Goal: Find specific page/section: Find specific page/section

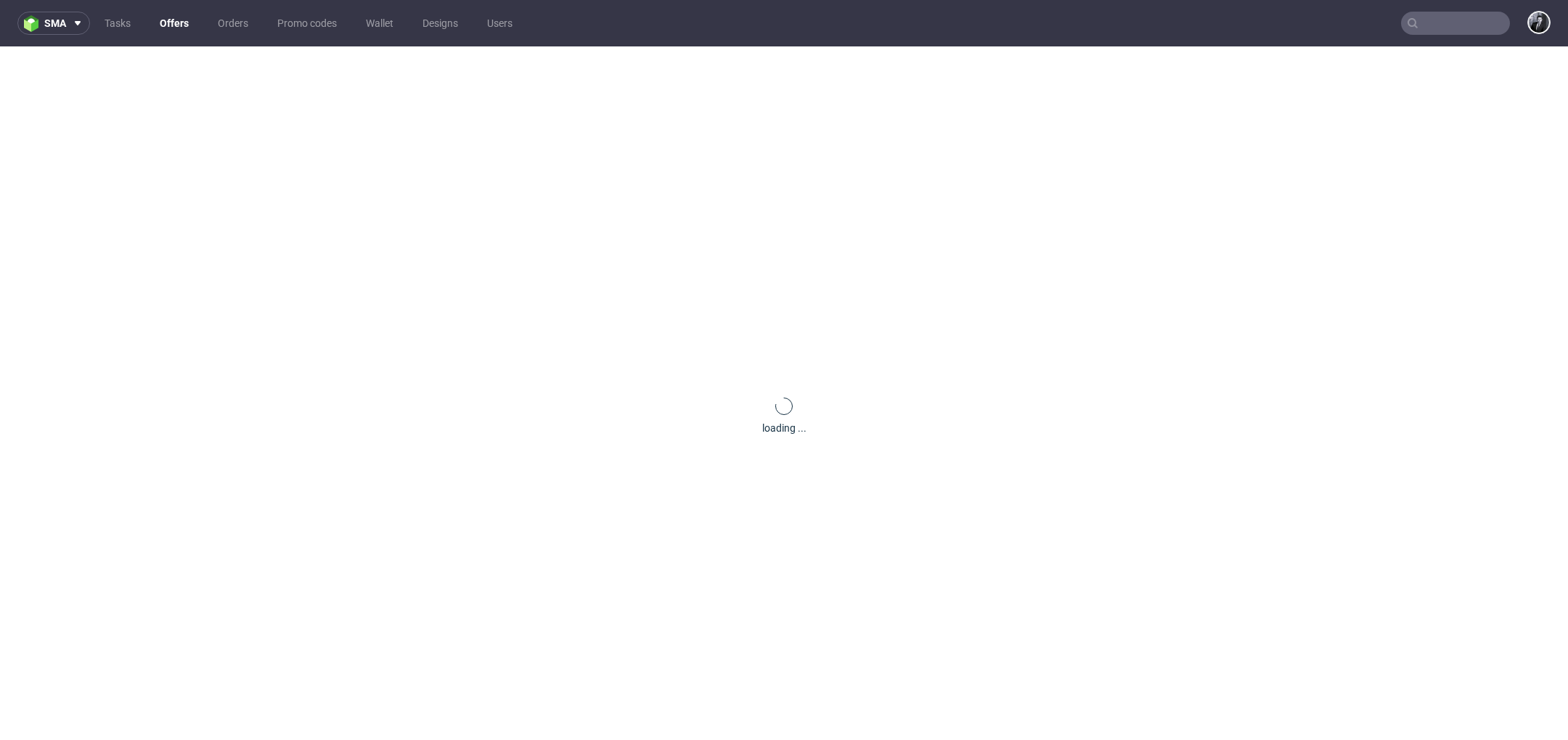
click at [1431, 35] on nav "sma Tasks Offers Orders Promo codes Wallet Designs Users" at bounding box center [784, 23] width 1568 height 47
click at [1431, 26] on input "text" at bounding box center [1455, 23] width 109 height 23
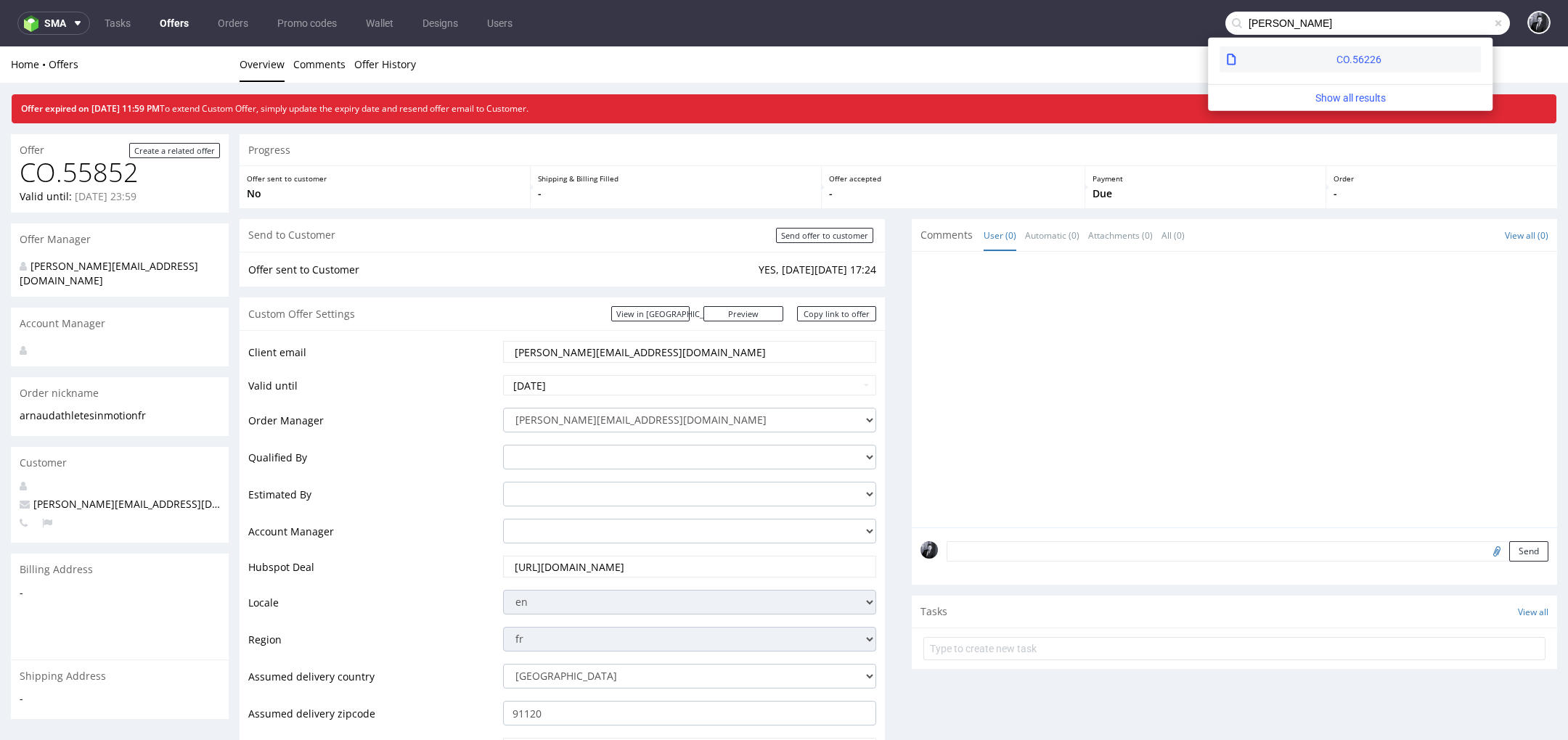
type input "[PERSON_NAME]"
click at [1389, 54] on div "CO.56226" at bounding box center [1350, 60] width 261 height 26
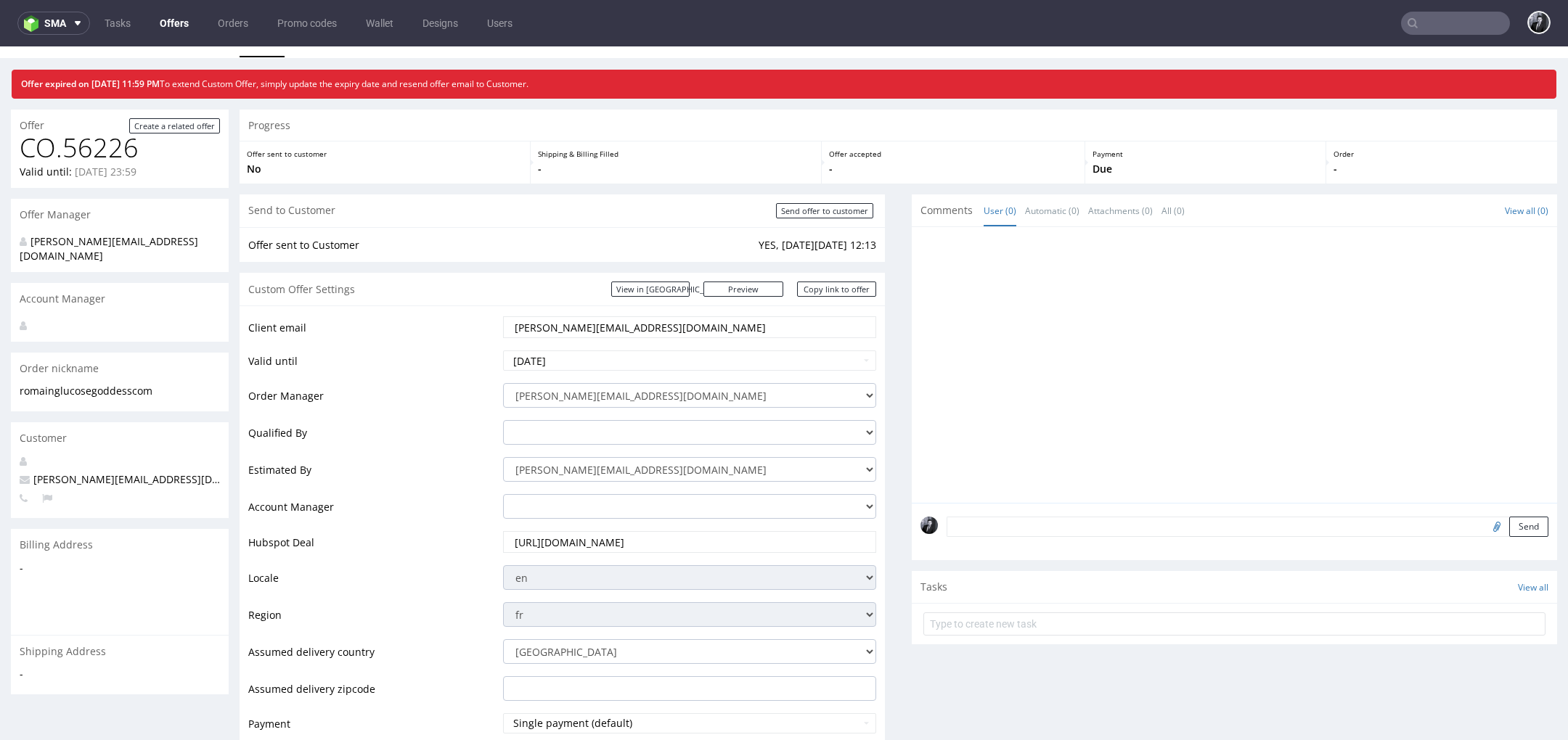
scroll to position [11, 0]
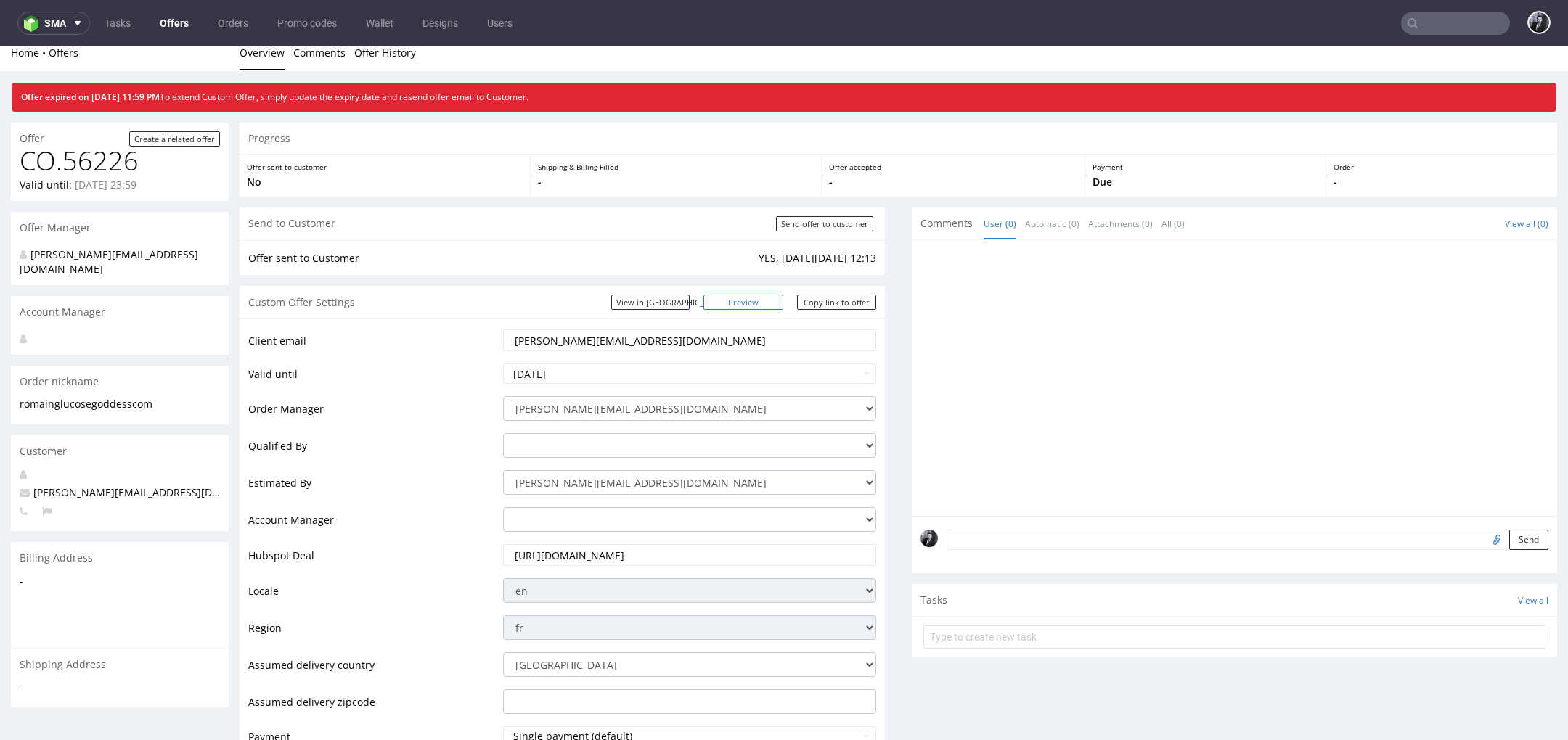
click at [758, 301] on link "Preview" at bounding box center [743, 302] width 80 height 15
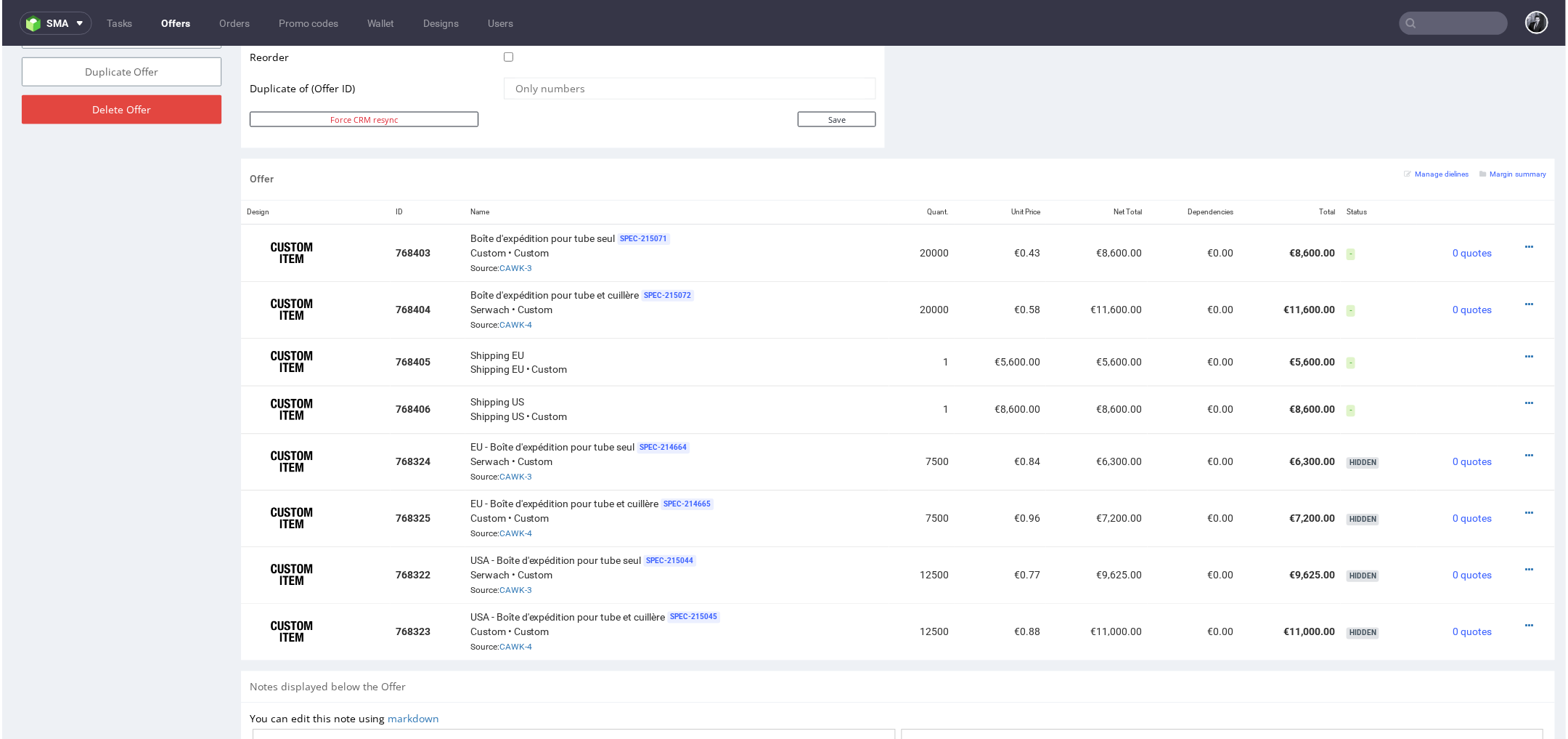
scroll to position [796, 0]
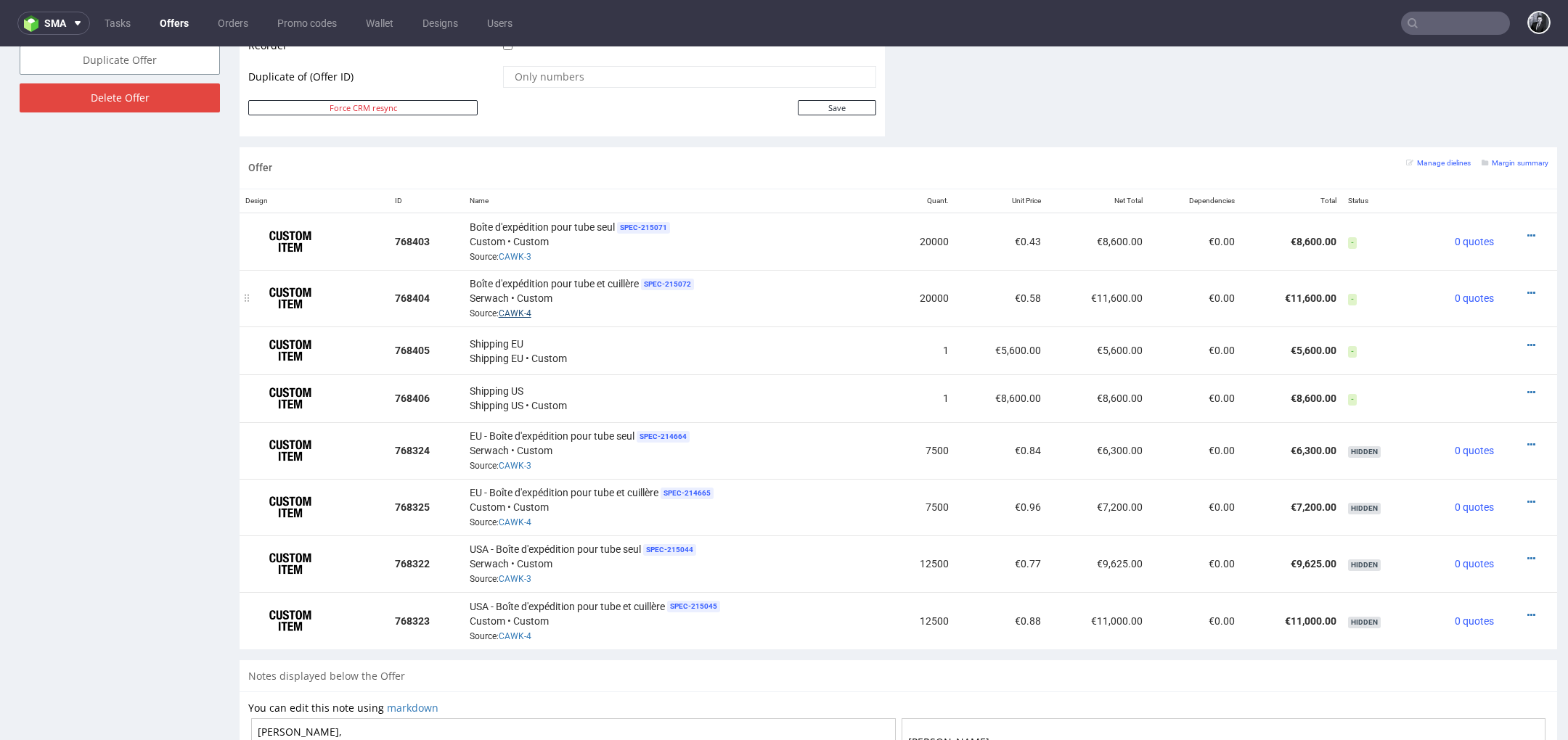
click at [525, 310] on link "CAWK-4" at bounding box center [515, 314] width 33 height 10
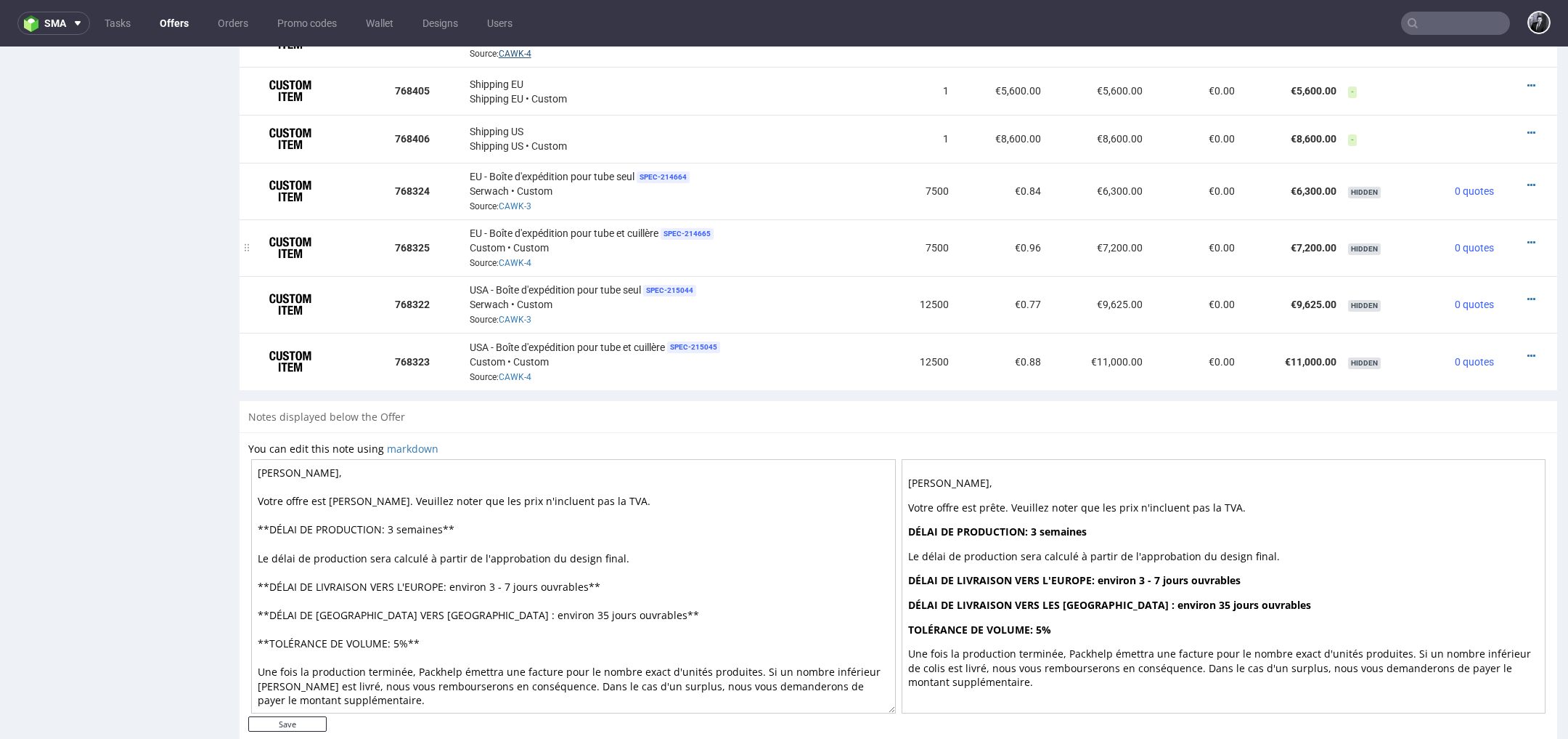
scroll to position [1079, 0]
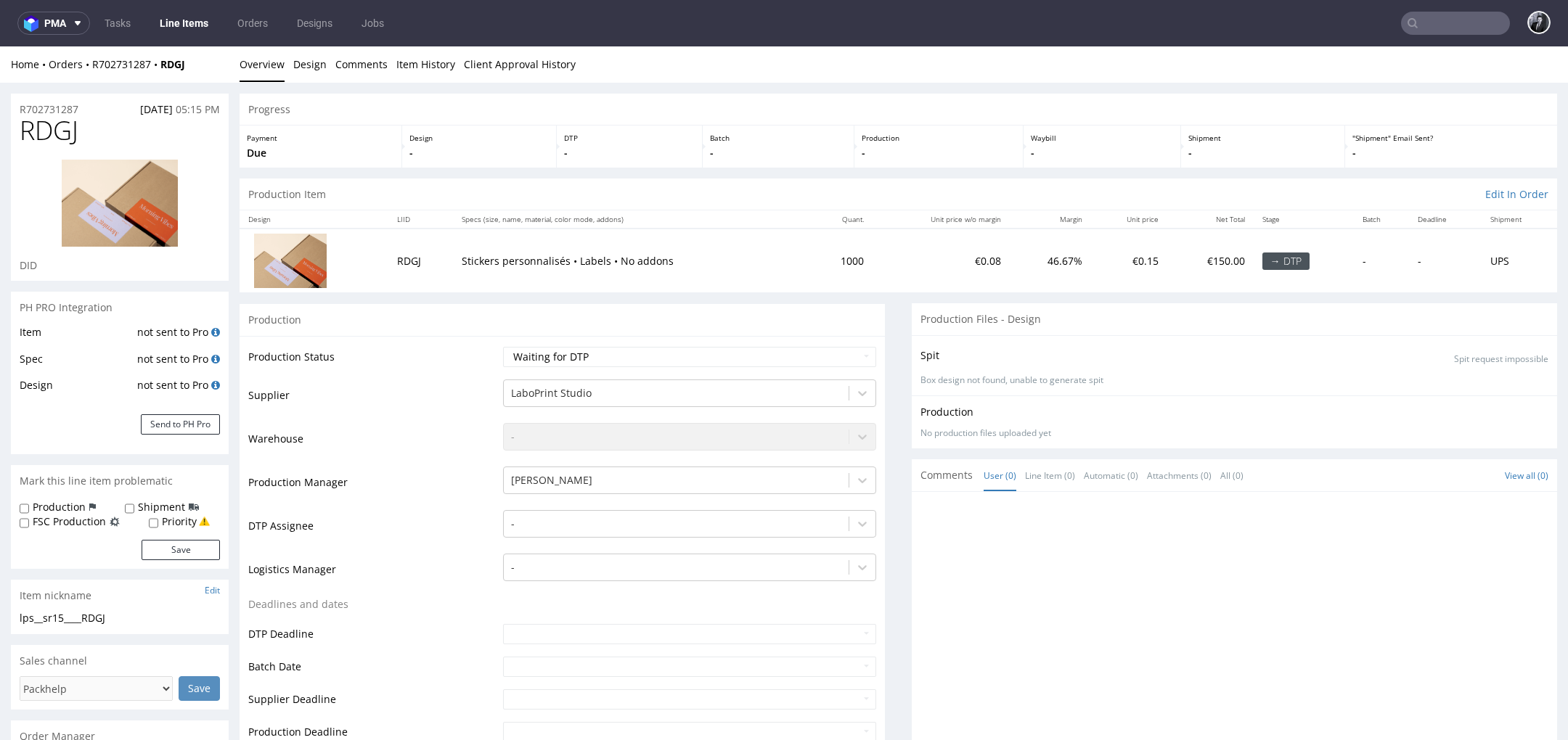
scroll to position [4, 0]
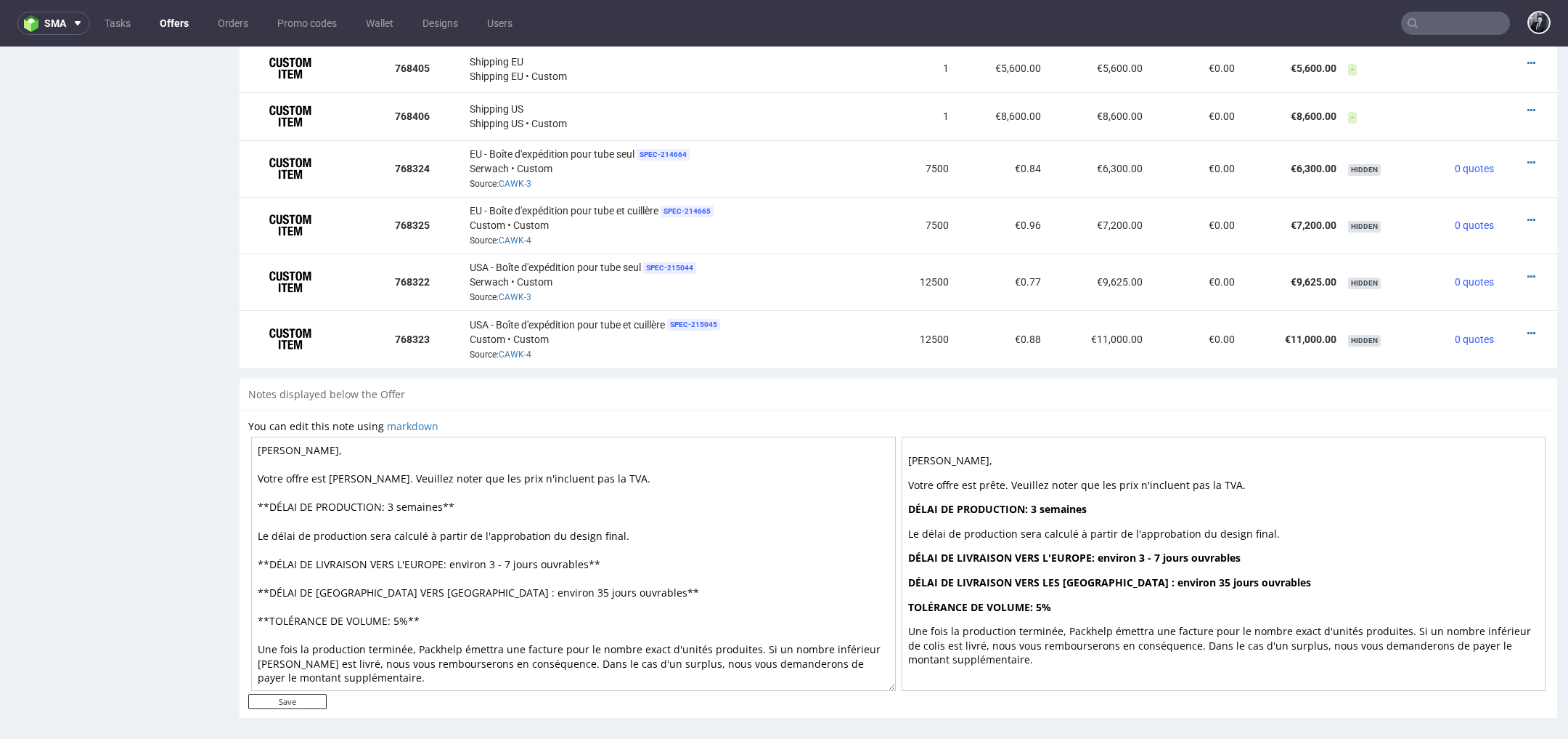
scroll to position [1079, 0]
